Goal: Information Seeking & Learning: Learn about a topic

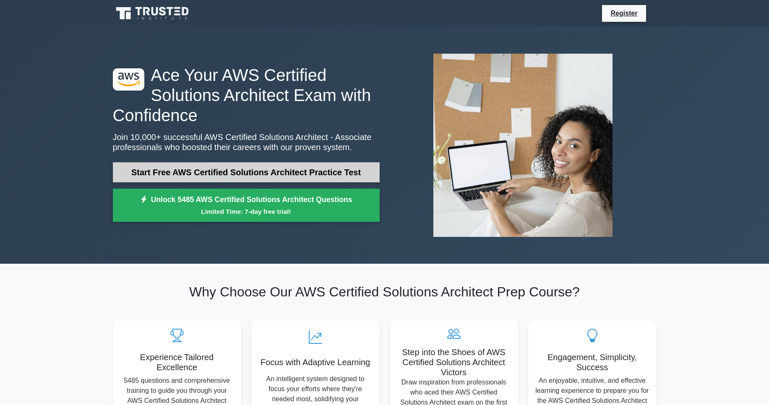
click at [227, 175] on link "Start Free AWS Certified Solutions Architect Practice Test" at bounding box center [246, 172] width 267 height 20
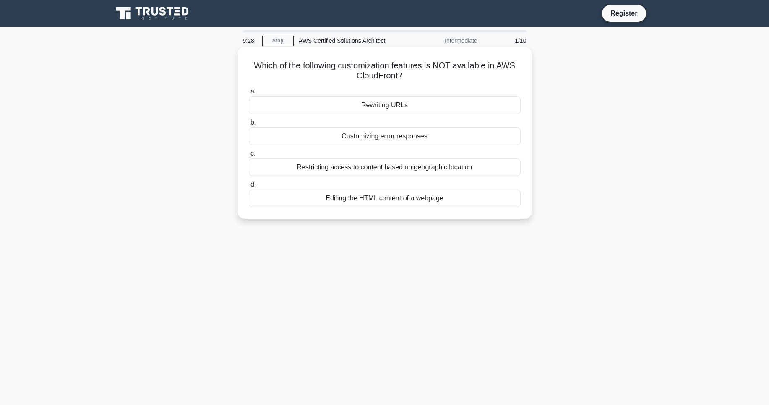
click at [380, 107] on div "Rewriting URLs" at bounding box center [385, 105] width 272 height 18
click at [249, 94] on input "a. Rewriting URLs" at bounding box center [249, 91] width 0 height 5
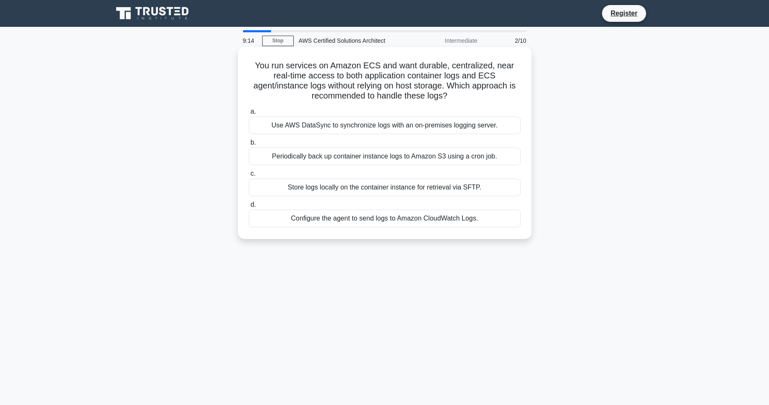
drag, startPoint x: 453, startPoint y: 98, endPoint x: 250, endPoint y: 68, distance: 206.0
click at [250, 68] on h5 "You run services on Amazon ECS and want durable, centralized, near real-time ac…" at bounding box center [384, 80] width 273 height 41
copy h5 "You run services on Amazon ECS and want durable, centralized, near real-time ac…"
click at [389, 127] on div "Use AWS DataSync to synchronize logs with an on-premises logging server." at bounding box center [385, 126] width 272 height 18
click at [249, 115] on input "a. Use AWS DataSync to synchronize logs with an on-premises logging server." at bounding box center [249, 111] width 0 height 5
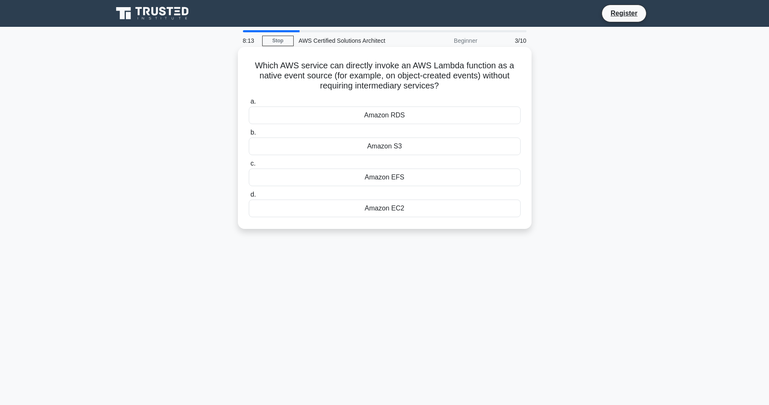
drag, startPoint x: 250, startPoint y: 67, endPoint x: 422, endPoint y: 212, distance: 225.6
click at [422, 212] on div "Which AWS service can directly invoke an AWS Lambda function as a native event …" at bounding box center [384, 137] width 287 height 175
copy div "Which AWS service can directly invoke an AWS Lambda function as a native event …"
click at [328, 237] on div "Which AWS service can directly invoke an AWS Lambda function as a native event …" at bounding box center [385, 145] width 554 height 192
click at [344, 143] on div "Amazon S3" at bounding box center [385, 147] width 272 height 18
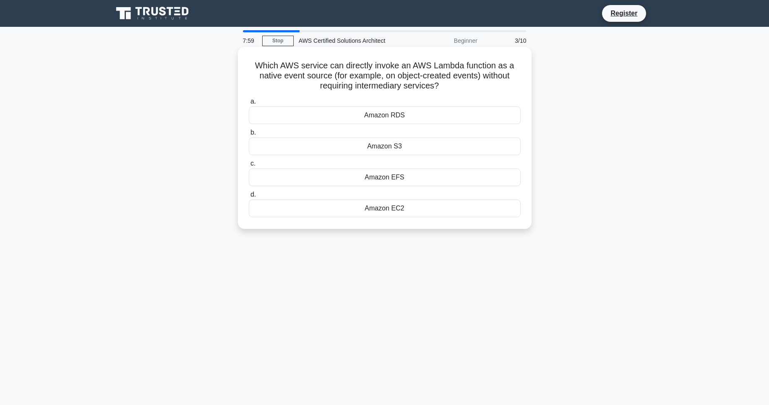
click at [249, 135] on input "b. Amazon S3" at bounding box center [249, 132] width 0 height 5
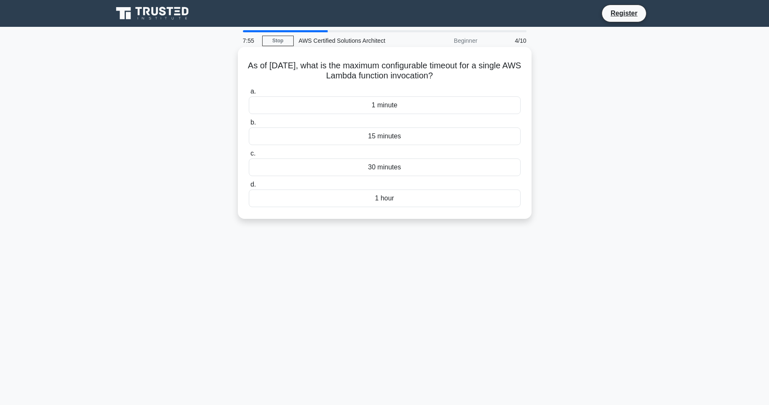
drag, startPoint x: 254, startPoint y: 70, endPoint x: 419, endPoint y: 209, distance: 216.4
click at [419, 209] on div "As of January 2025, what is the maximum configurable timeout for a single AWS L…" at bounding box center [384, 132] width 287 height 165
copy div "As of January 2025, what is the maximum configurable timeout for a single AWS L…"
click at [427, 265] on div "7:43 Stop AWS Certified Solutions Architect Beginner 4/10 As of January 2025, w…" at bounding box center [385, 239] width 554 height 419
click at [372, 134] on div "15 minutes" at bounding box center [385, 137] width 272 height 18
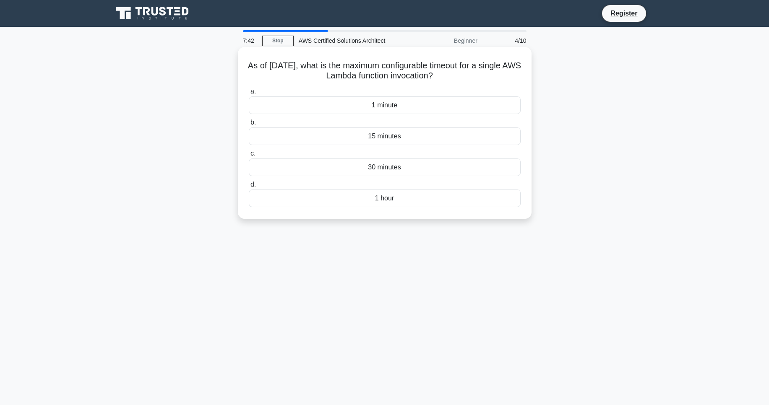
click at [249, 125] on input "b. 15 minutes" at bounding box center [249, 122] width 0 height 5
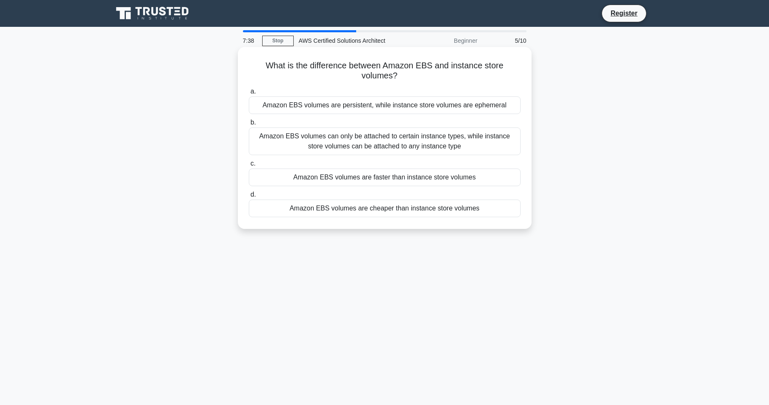
drag, startPoint x: 260, startPoint y: 70, endPoint x: 431, endPoint y: 219, distance: 226.0
click at [431, 219] on div "What is the difference between Amazon EBS and instance store volumes? .spinner_…" at bounding box center [384, 137] width 287 height 175
copy div "What is the difference between Amazon EBS and instance store volumes? .spinner_…"
click at [330, 246] on div "7:28 Stop AWS Certified Solutions Architect Beginner 5/10 What is the differenc…" at bounding box center [385, 239] width 554 height 419
click at [320, 107] on div "Amazon EBS volumes are persistent, while instance store volumes are ephemeral" at bounding box center [385, 105] width 272 height 18
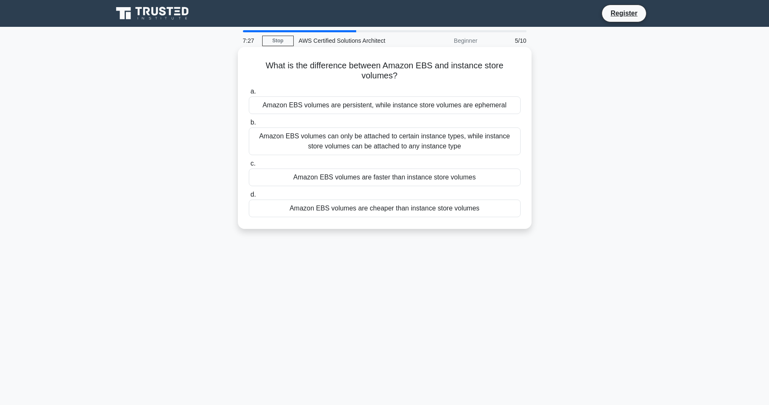
click at [249, 94] on input "a. Amazon EBS volumes are persistent, while instance store volumes are ephemeral" at bounding box center [249, 91] width 0 height 5
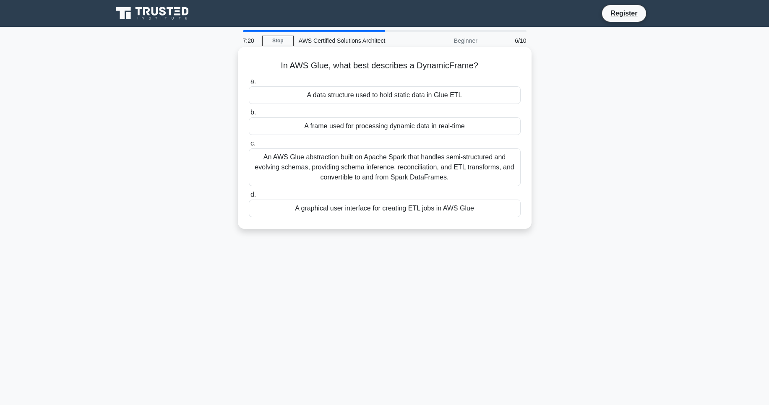
drag, startPoint x: 270, startPoint y: 68, endPoint x: 483, endPoint y: 214, distance: 258.3
click at [483, 214] on div "In AWS Glue, what best describes a DynamicFrame? .spinner_0XTQ{transform-origin…" at bounding box center [384, 137] width 287 height 175
copy div "In AWS Glue, what best describes a DynamicFrame? .spinner_0XTQ{transform-origin…"
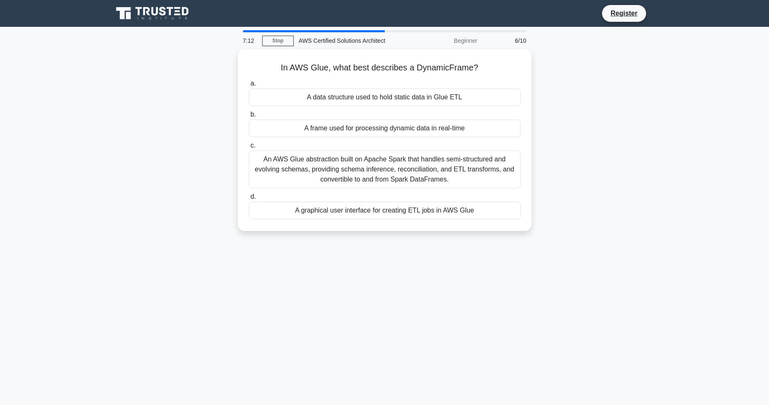
click at [359, 305] on div "7:12 Stop AWS Certified Solutions Architect Beginner 6/10 In AWS Glue, what bes…" at bounding box center [385, 239] width 554 height 419
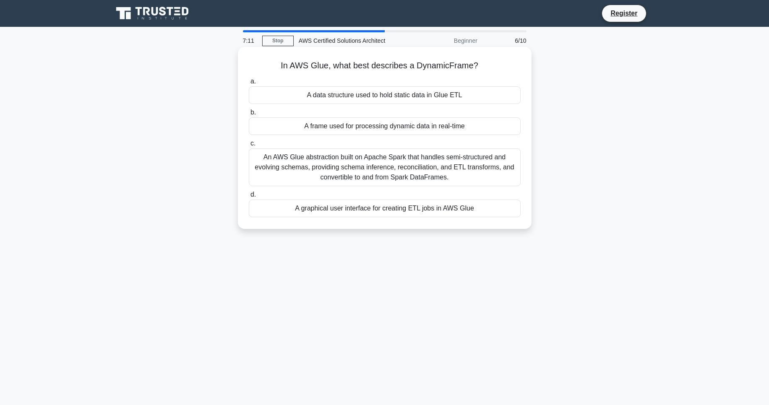
click at [357, 170] on div "An AWS Glue abstraction built on Apache Spark that handles semi-structured and …" at bounding box center [385, 167] width 272 height 38
click at [249, 146] on input "c. An AWS Glue abstraction built on Apache Spark that handles semi-structured a…" at bounding box center [249, 143] width 0 height 5
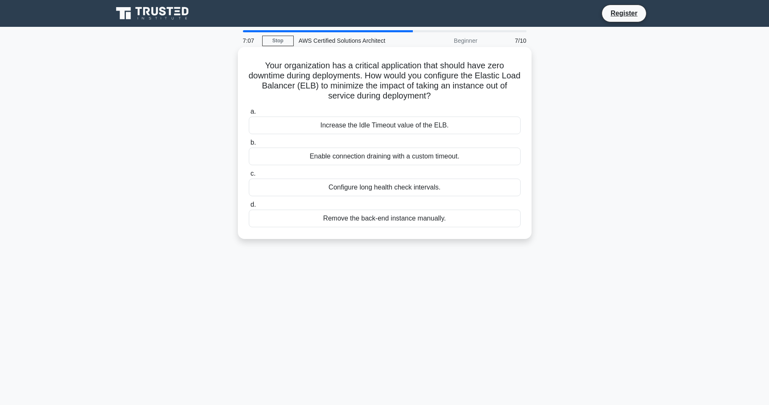
drag, startPoint x: 273, startPoint y: 67, endPoint x: 456, endPoint y: 226, distance: 242.5
click at [456, 226] on div "Your organization has a critical application that should have zero downtime dur…" at bounding box center [384, 142] width 287 height 185
copy div "Your organization has a critical application that should have zero downtime dur…"
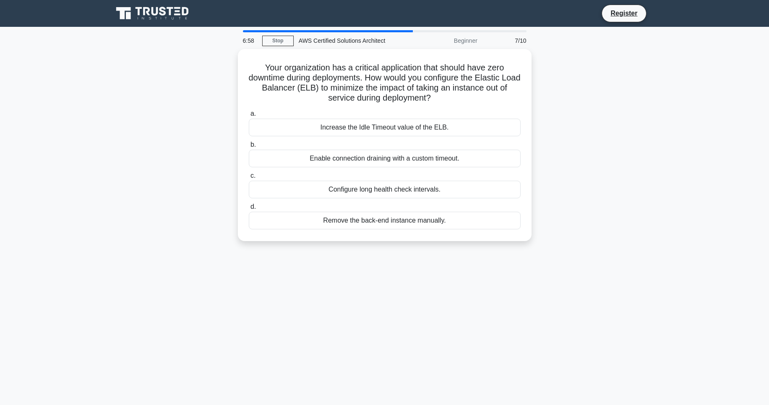
click at [489, 279] on div "6:58 Stop AWS Certified Solutions Architect Beginner 7/10 Your organization has…" at bounding box center [385, 239] width 554 height 419
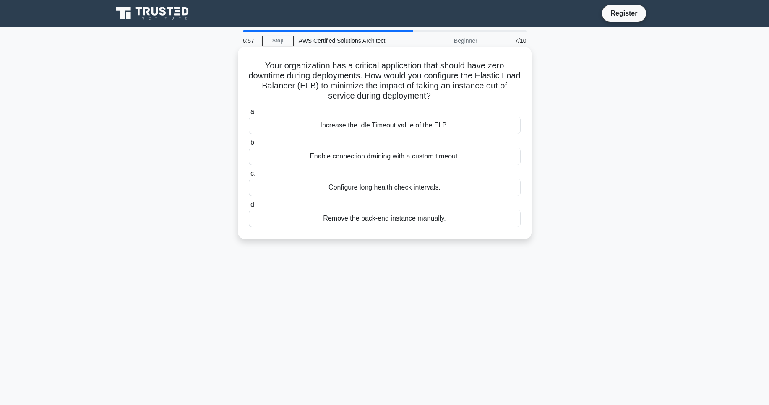
click at [418, 158] on div "Enable connection draining with a custom timeout." at bounding box center [385, 157] width 272 height 18
click at [249, 146] on input "b. Enable connection draining with a custom timeout." at bounding box center [249, 142] width 0 height 5
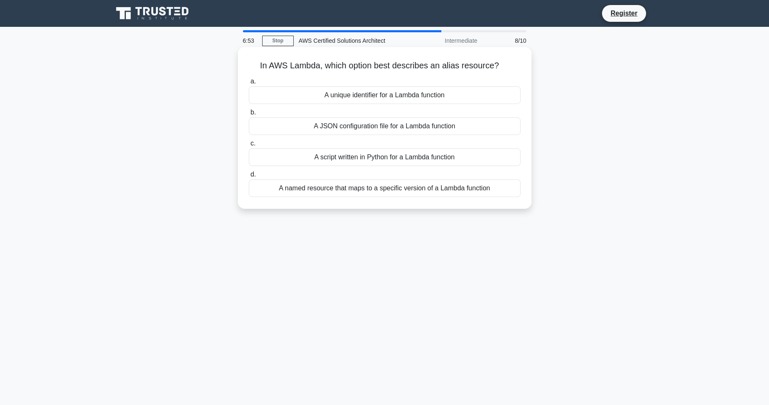
drag, startPoint x: 264, startPoint y: 64, endPoint x: 500, endPoint y: 198, distance: 271.1
click at [500, 198] on div "In AWS Lambda, which option best describes an alias resource? .spinner_0XTQ{tra…" at bounding box center [384, 127] width 287 height 155
copy div "In AWS Lambda, which option best describes an alias resource? .spinner_0XTQ{tra…"
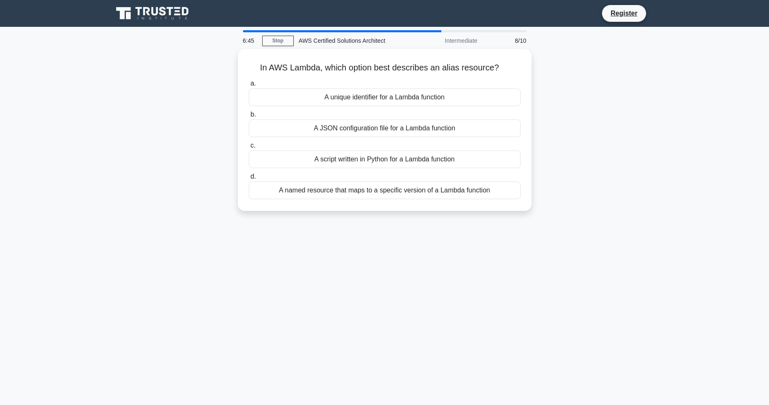
click at [362, 289] on div "6:45 Stop AWS Certified Solutions Architect Intermediate 8/10 In AWS Lambda, wh…" at bounding box center [385, 239] width 554 height 419
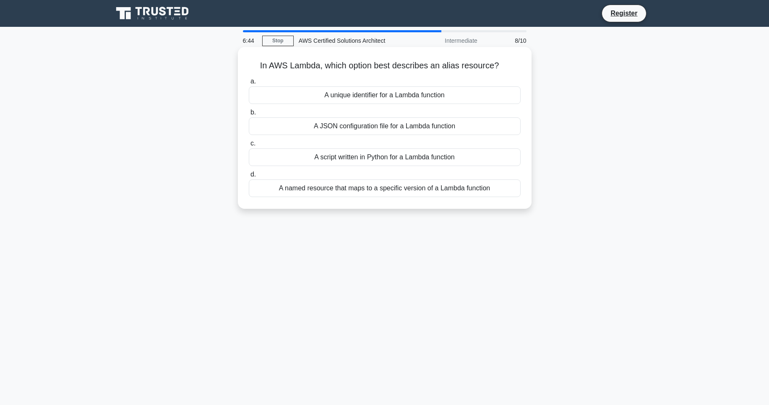
click at [372, 188] on div "A named resource that maps to a specific version of a Lambda function" at bounding box center [385, 189] width 272 height 18
click at [249, 177] on input "d. A named resource that maps to a specific version of a Lambda function" at bounding box center [249, 174] width 0 height 5
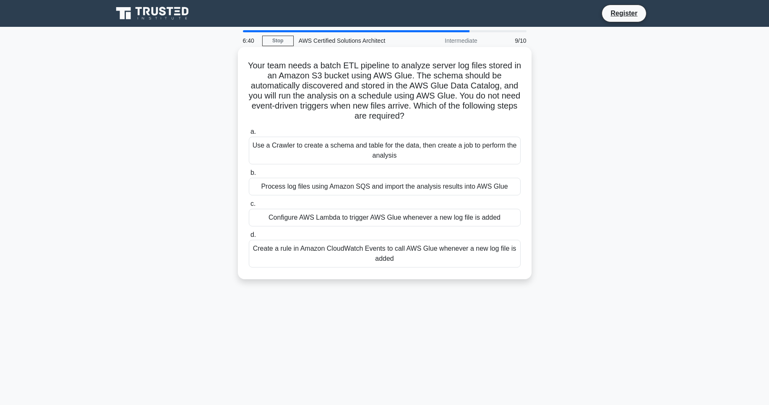
drag, startPoint x: 250, startPoint y: 65, endPoint x: 448, endPoint y: 268, distance: 284.2
click at [448, 268] on div "Your team needs a batch ETL pipeline to analyze server log files stored in an A…" at bounding box center [384, 163] width 287 height 226
copy div "Your team needs a batch ETL pipeline to analyze server log files stored in an A…"
click at [619, 170] on div "Your team needs a batch ETL pipeline to analyze server log files stored in an A…" at bounding box center [385, 170] width 554 height 242
click at [486, 150] on div "Use a Crawler to create a schema and table for the data, then create a job to p…" at bounding box center [385, 151] width 272 height 28
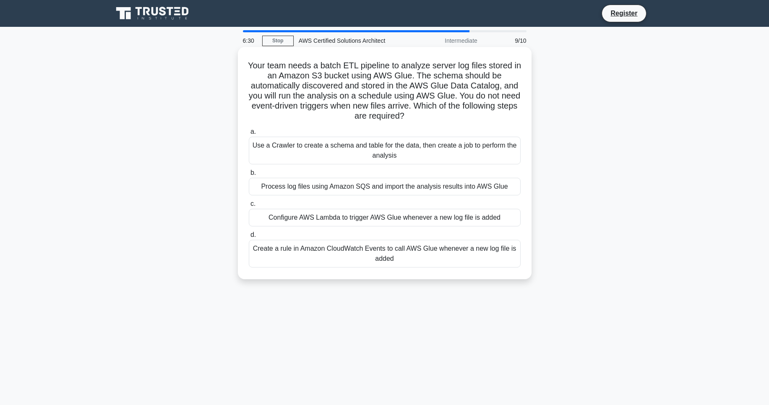
click at [249, 135] on input "a. Use a Crawler to create a schema and table for the data, then create a job t…" at bounding box center [249, 131] width 0 height 5
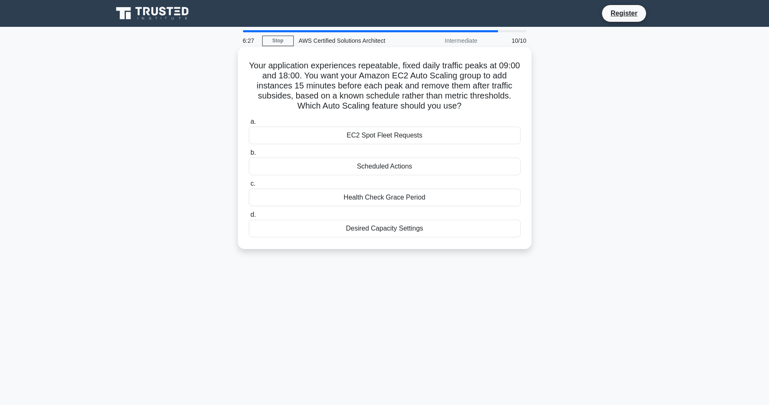
drag, startPoint x: 300, startPoint y: 75, endPoint x: 450, endPoint y: 237, distance: 221.2
click at [450, 237] on div "Your application experiences repeatable, fixed daily traffic peaks at 09:00 and…" at bounding box center [384, 147] width 287 height 195
copy div "our application experiences repeatable, fixed daily traffic peaks at 09:00 and …"
click at [583, 203] on div "Your application experiences repeatable, fixed daily traffic peaks at 09:00 and…" at bounding box center [385, 155] width 554 height 212
click at [469, 169] on div "Scheduled Actions" at bounding box center [385, 167] width 272 height 18
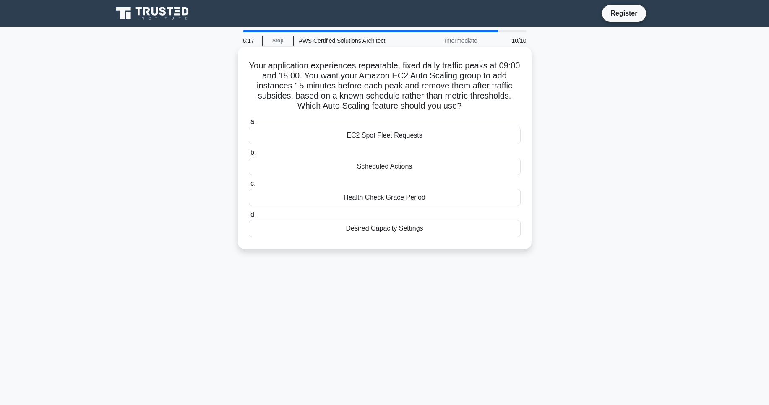
click at [249, 156] on input "b. Scheduled Actions" at bounding box center [249, 152] width 0 height 5
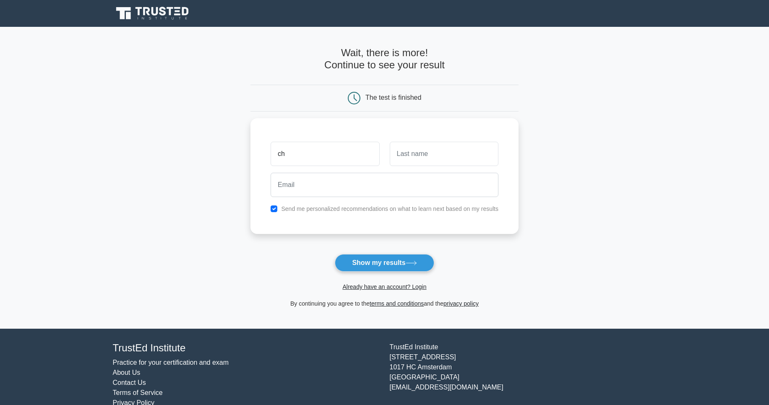
type input "chayma"
click at [445, 152] on input "text" at bounding box center [444, 152] width 109 height 24
type input "mathlouthi"
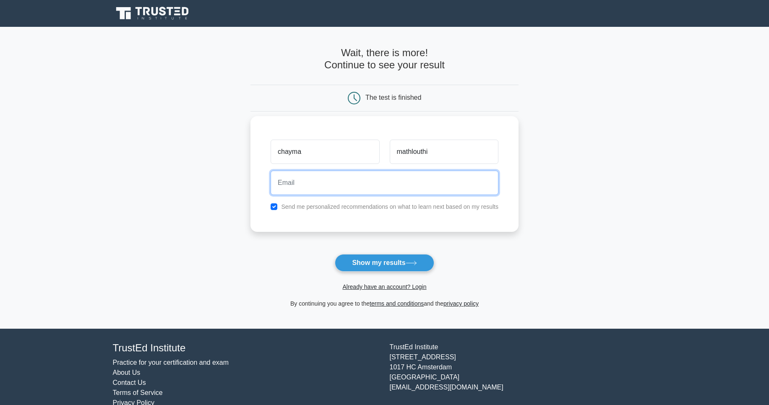
click at [399, 190] on input "email" at bounding box center [385, 183] width 228 height 24
type input "chayma2pm@gmail.com"
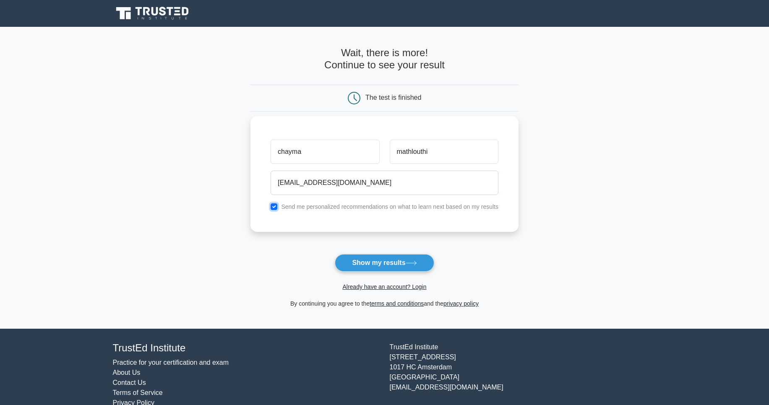
click at [272, 207] on input "checkbox" at bounding box center [274, 206] width 7 height 7
checkbox input "false"
click at [378, 264] on button "Show my results" at bounding box center [384, 263] width 99 height 18
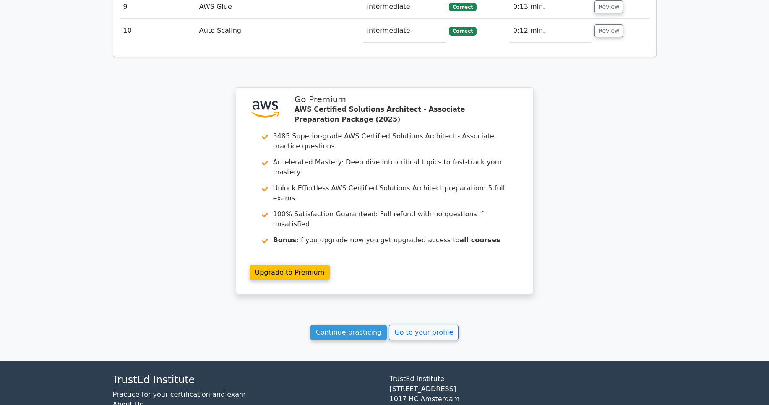
scroll to position [1160, 0]
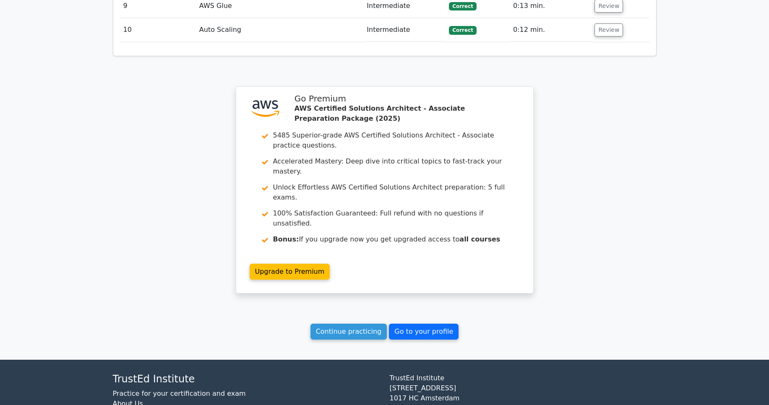
click at [415, 324] on link "Go to your profile" at bounding box center [424, 332] width 70 height 16
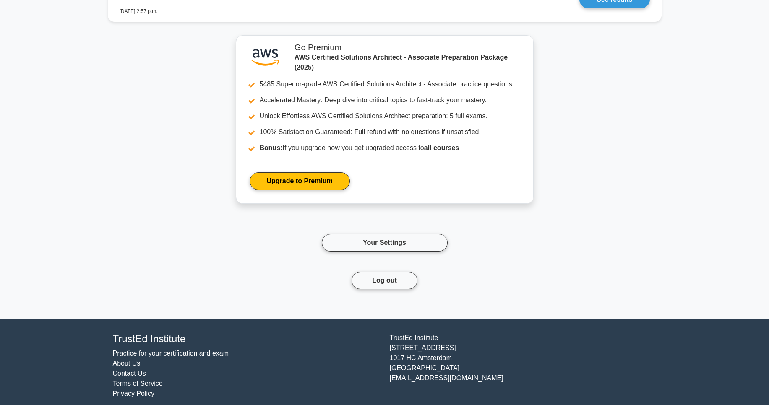
scroll to position [742, 0]
